Goal: Task Accomplishment & Management: Use online tool/utility

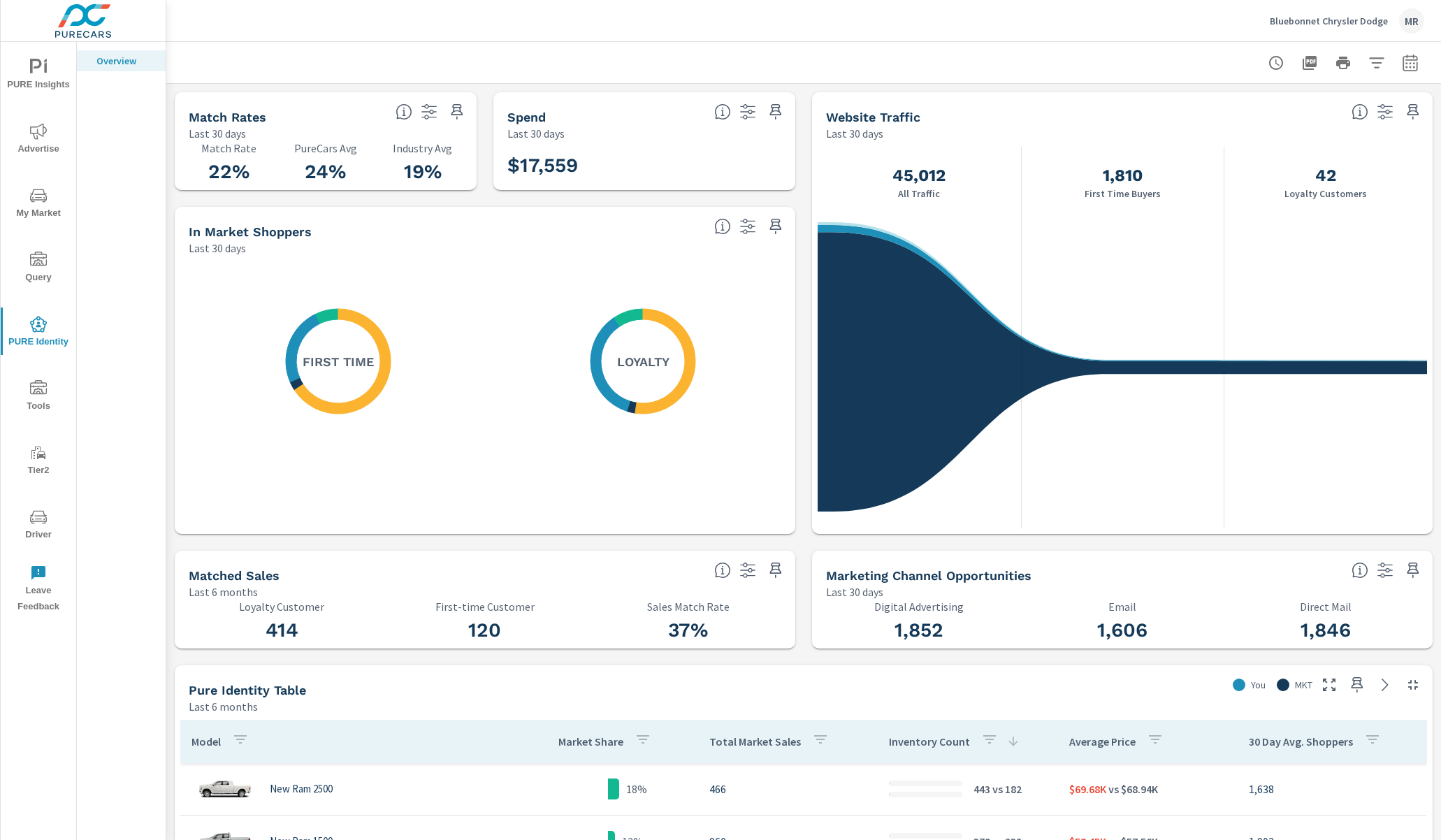
scroll to position [157, 0]
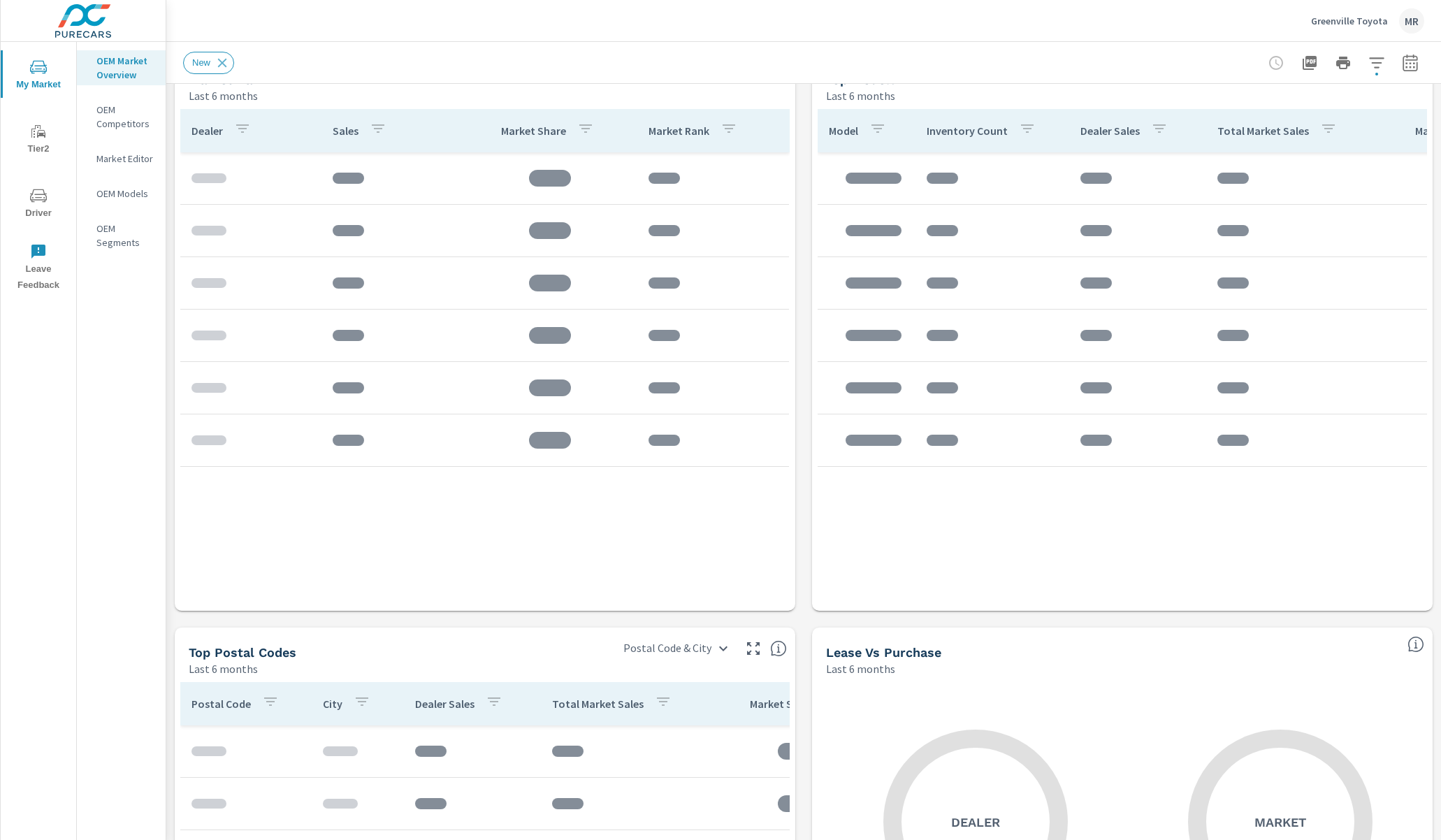
scroll to position [1078, 0]
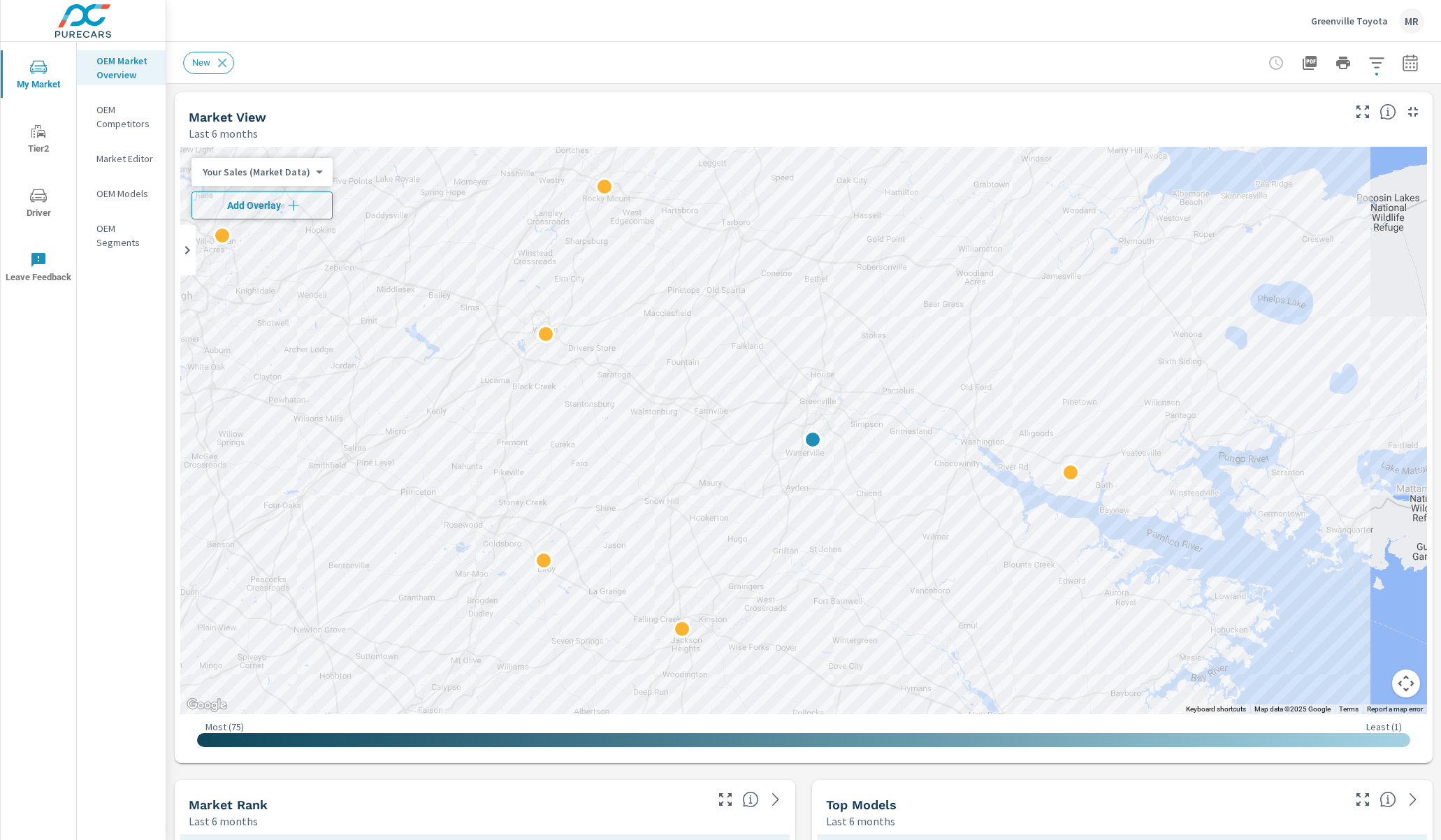
click at [282, 193] on button "Add Overlay" at bounding box center [262, 205] width 142 height 28
